Goal: Transaction & Acquisition: Download file/media

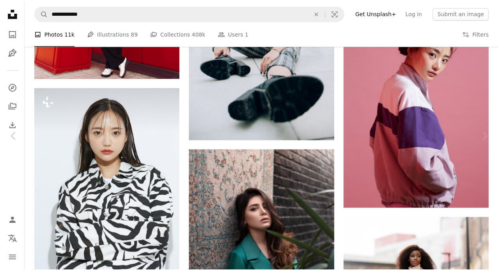
scroll to position [1157, 0]
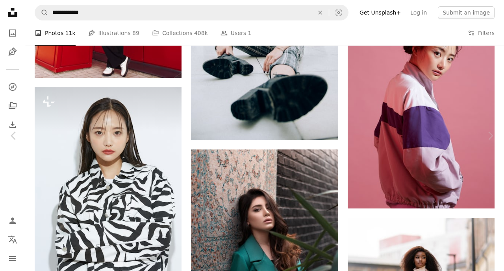
drag, startPoint x: 0, startPoint y: 0, endPoint x: 432, endPoint y: 18, distance: 432.6
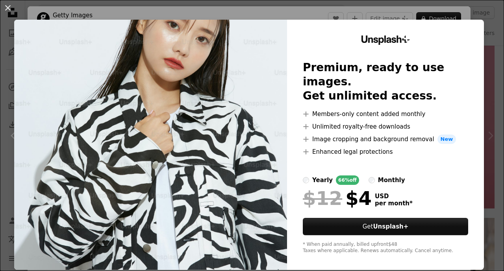
click at [267, 148] on img at bounding box center [150, 145] width 273 height 251
click at [492, 77] on div "An X shape Unsplash+ Premium, ready to use images. Get unlimited access. A plus…" at bounding box center [252, 135] width 504 height 271
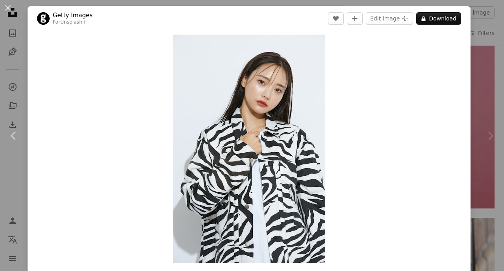
click at [496, 108] on div "Chevron right" at bounding box center [491, 136] width 28 height 76
click at [490, 108] on div "Chevron right" at bounding box center [491, 136] width 28 height 76
click at [489, 104] on div "Chevron right" at bounding box center [491, 136] width 28 height 76
click at [478, 80] on div "An X shape Chevron left Chevron right Getty Images For Unsplash+ A heart A plus…" at bounding box center [252, 135] width 504 height 271
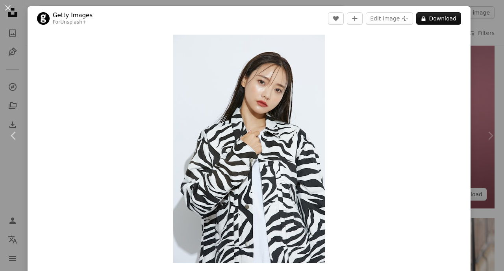
click at [478, 80] on img at bounding box center [421, 98] width 147 height 221
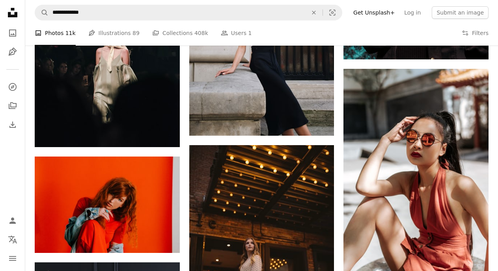
scroll to position [2400, 0]
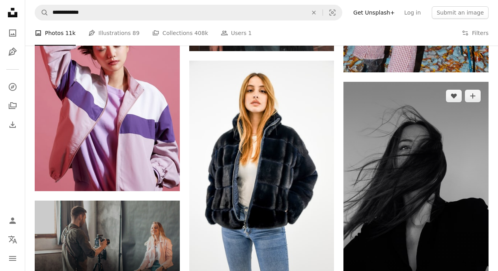
click at [469, 136] on img at bounding box center [415, 195] width 145 height 226
click at [485, 231] on img at bounding box center [415, 195] width 145 height 226
click at [471, 229] on img at bounding box center [415, 195] width 145 height 226
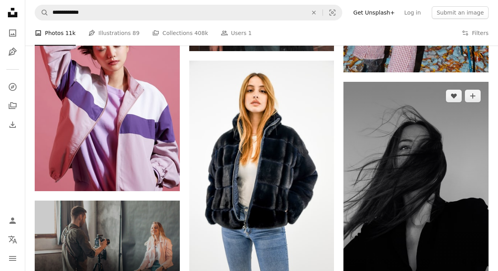
click at [471, 229] on img at bounding box center [415, 195] width 145 height 226
click at [457, 228] on img at bounding box center [415, 195] width 145 height 226
click at [475, 228] on img at bounding box center [415, 195] width 145 height 226
click at [472, 96] on icon "Add to Collection" at bounding box center [472, 95] width 5 height 5
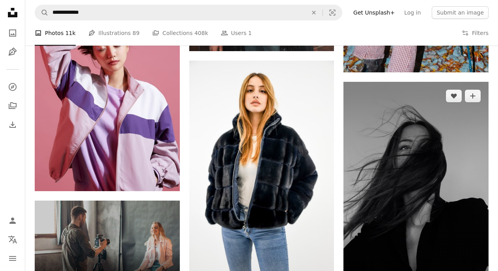
click at [433, 148] on img at bounding box center [415, 195] width 145 height 226
click at [429, 156] on img at bounding box center [415, 195] width 145 height 226
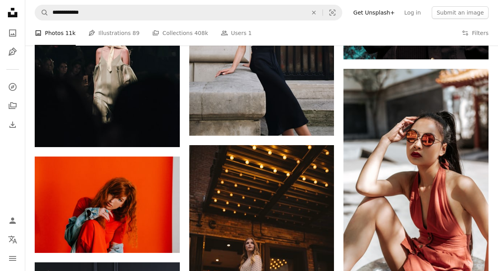
scroll to position [2400, 0]
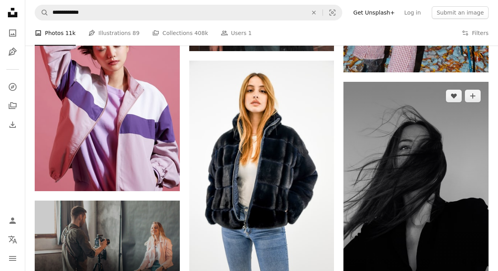
click at [433, 197] on img at bounding box center [415, 195] width 145 height 226
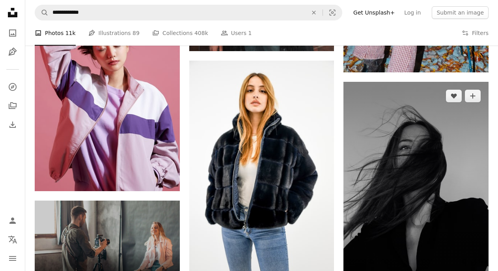
click at [433, 197] on img at bounding box center [415, 195] width 145 height 226
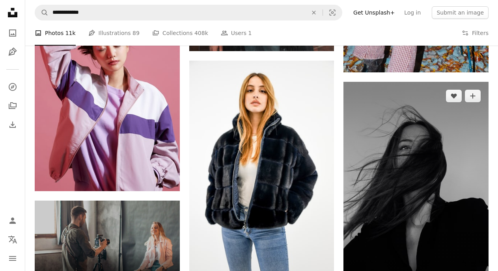
click at [433, 197] on img at bounding box center [415, 195] width 145 height 226
drag, startPoint x: 433, startPoint y: 197, endPoint x: 403, endPoint y: 205, distance: 30.1
click at [403, 205] on img at bounding box center [415, 195] width 145 height 226
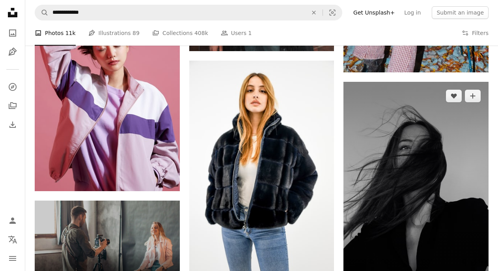
click at [403, 205] on img at bounding box center [415, 195] width 145 height 226
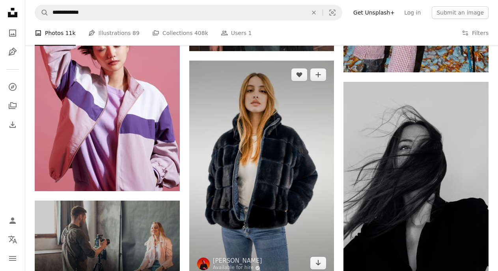
click at [326, 236] on img at bounding box center [261, 169] width 145 height 217
click at [308, 225] on img at bounding box center [261, 169] width 145 height 217
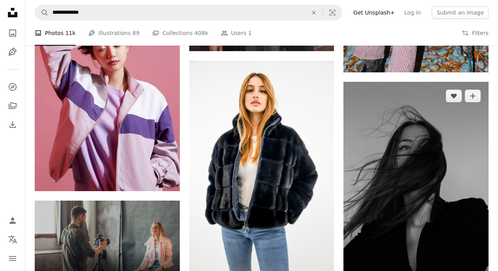
click at [375, 188] on img at bounding box center [415, 195] width 145 height 226
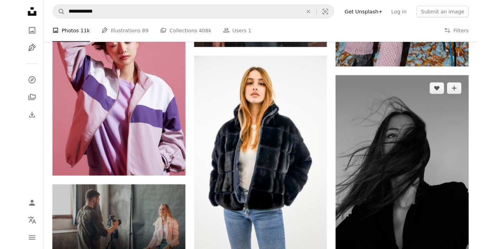
scroll to position [2400, 0]
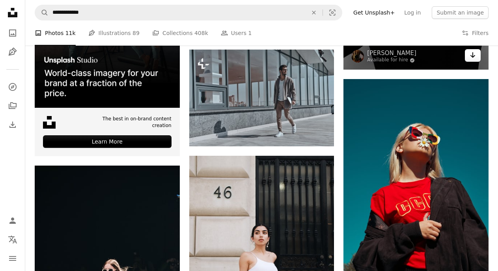
click at [472, 57] on icon "Download" at bounding box center [472, 55] width 5 height 6
